Goal: Use online tool/utility: Utilize a website feature to perform a specific function

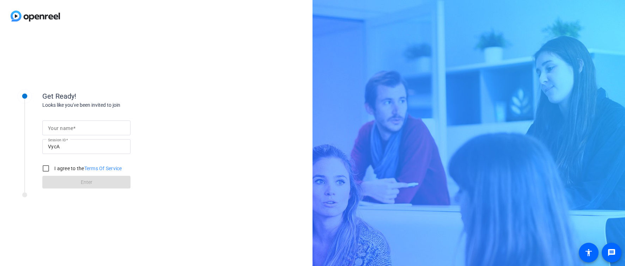
click at [91, 132] on input "Your name" at bounding box center [86, 128] width 77 height 8
type input "[PERSON_NAME]"
click at [68, 170] on label "I agree to the Terms Of Service" at bounding box center [87, 168] width 69 height 7
click at [53, 170] on input "I agree to the Terms Of Service" at bounding box center [46, 169] width 14 height 14
checkbox input "true"
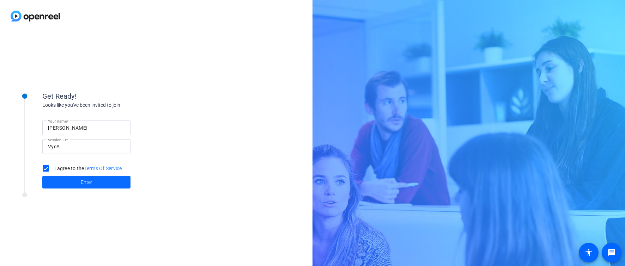
click at [68, 176] on span at bounding box center [86, 182] width 88 height 17
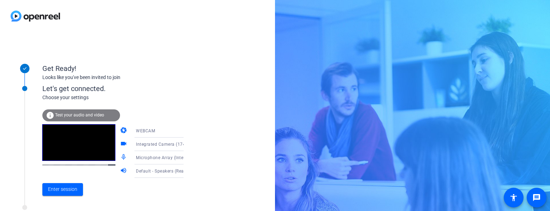
click at [120, 143] on mat-icon "videocam" at bounding box center [124, 144] width 8 height 8
click at [68, 186] on span "Enter session" at bounding box center [62, 189] width 29 height 7
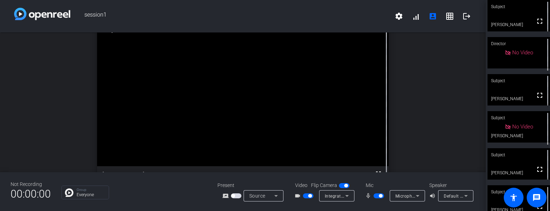
click at [381, 197] on span "button" at bounding box center [381, 196] width 4 height 4
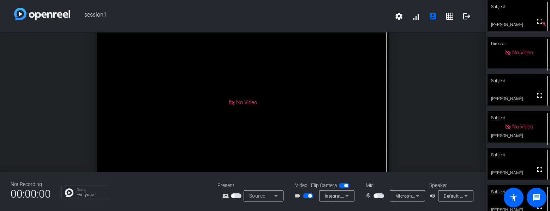
click at [381, 197] on span "button" at bounding box center [378, 195] width 11 height 5
click at [381, 197] on span "button" at bounding box center [381, 196] width 4 height 4
click at [306, 193] on mat-slide-toggle at bounding box center [309, 195] width 12 height 7
click at [307, 197] on span "button" at bounding box center [308, 195] width 11 height 5
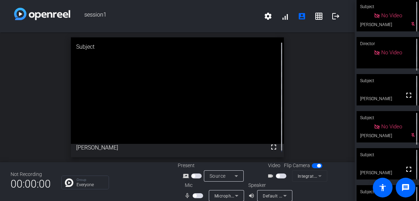
click at [303, 115] on div "open_in_new Subject fullscreen Matt" at bounding box center [177, 97] width 355 height 130
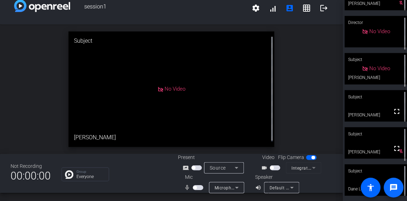
scroll to position [20, 0]
click at [193, 187] on span "button" at bounding box center [195, 188] width 4 height 4
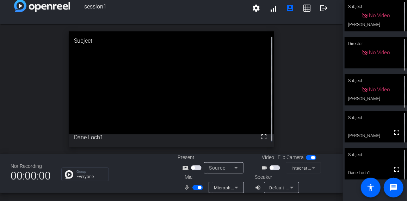
scroll to position [0, 0]
